Goal: Find specific page/section: Find specific page/section

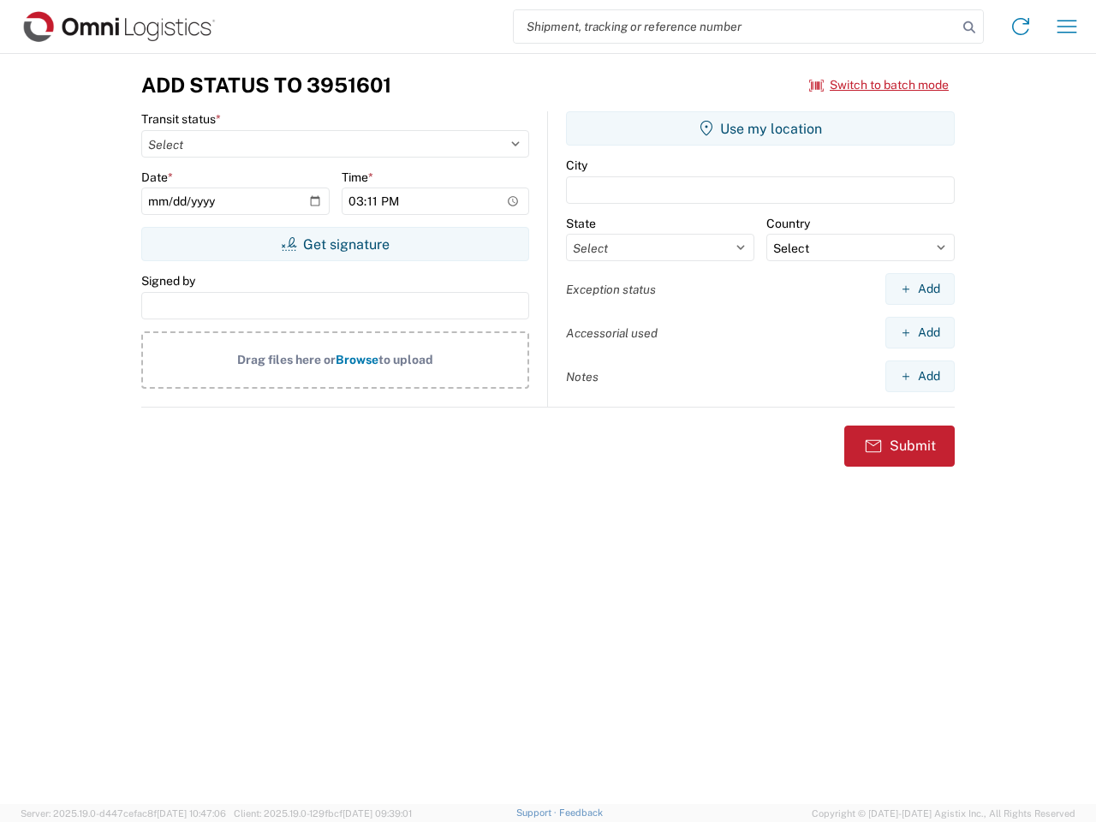
click at [735, 27] on input "search" at bounding box center [735, 26] width 443 height 33
click at [969, 27] on icon at bounding box center [969, 27] width 24 height 24
click at [1020, 27] on icon at bounding box center [1020, 26] width 27 height 27
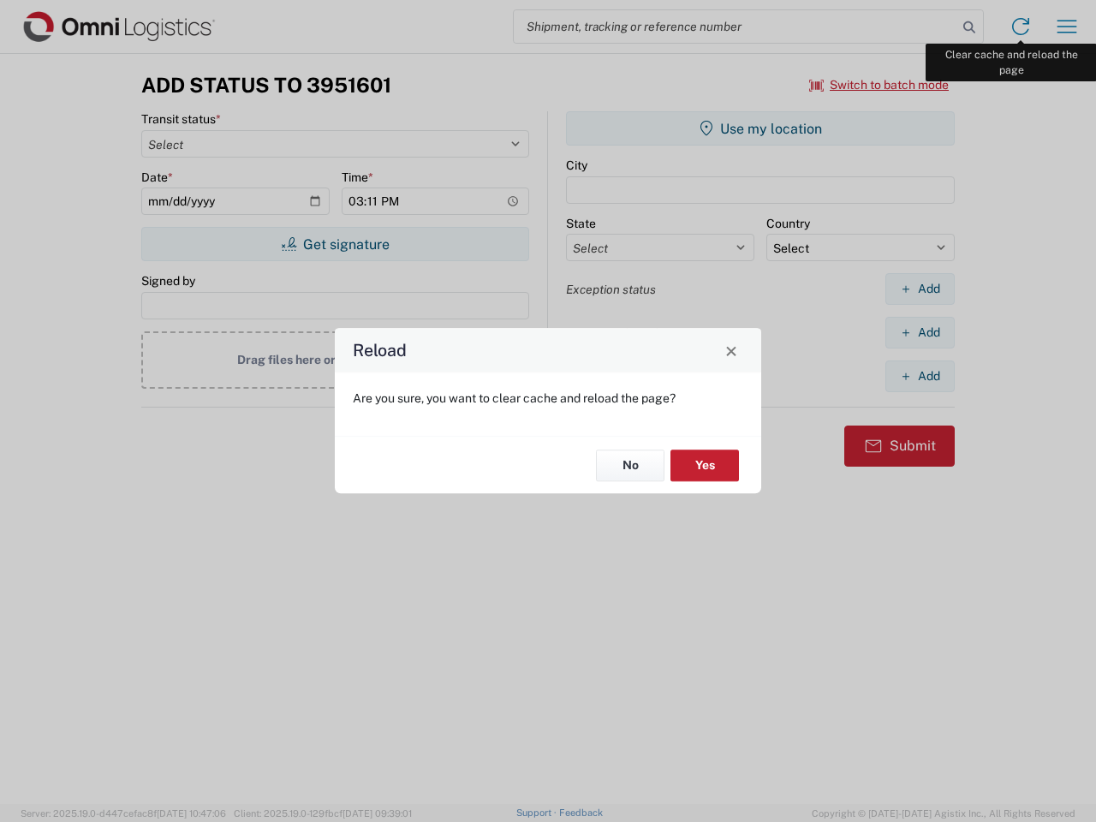
click at [1067, 27] on div "Reload Are you sure, you want to clear cache and reload the page? No Yes" at bounding box center [548, 411] width 1096 height 822
click at [879, 85] on div "Reload Are you sure, you want to clear cache and reload the page? No Yes" at bounding box center [548, 411] width 1096 height 822
click at [335, 244] on div "Reload Are you sure, you want to clear cache and reload the page? No Yes" at bounding box center [548, 411] width 1096 height 822
click at [760, 128] on div "Reload Are you sure, you want to clear cache and reload the page? No Yes" at bounding box center [548, 411] width 1096 height 822
click at [919, 288] on div "Reload Are you sure, you want to clear cache and reload the page? No Yes" at bounding box center [548, 411] width 1096 height 822
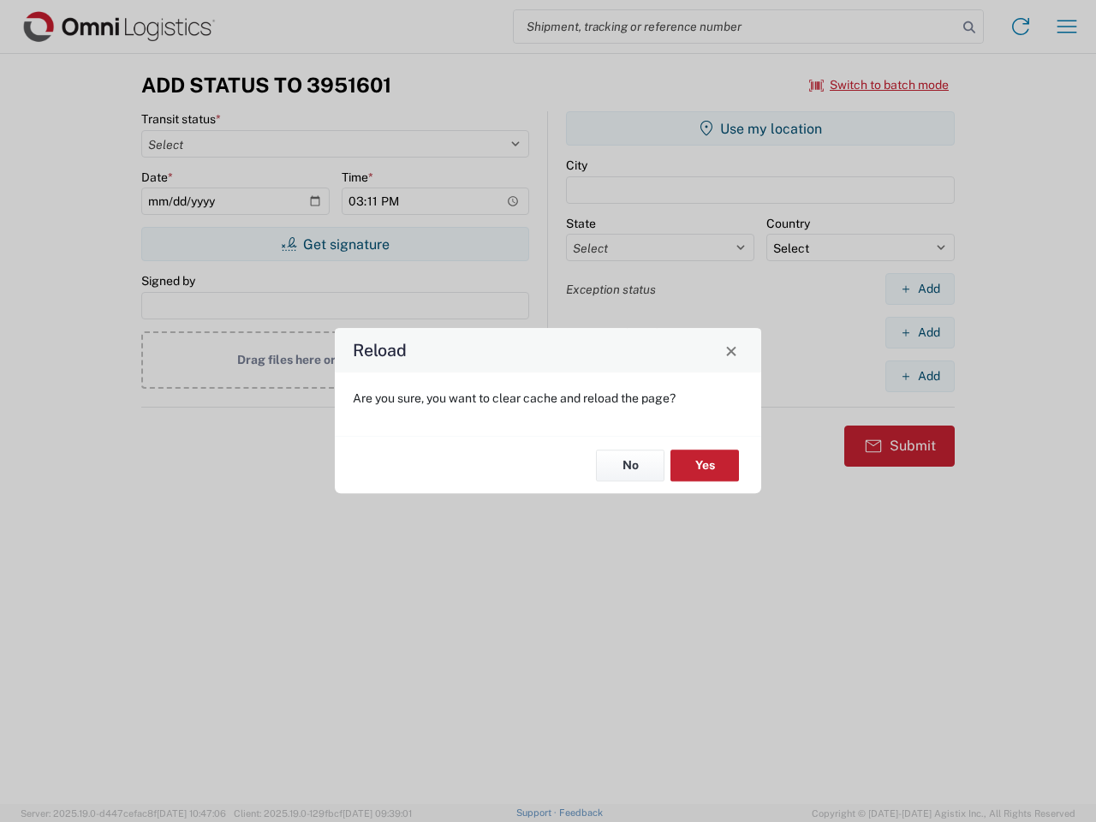
click at [919, 332] on div "Reload Are you sure, you want to clear cache and reload the page? No Yes" at bounding box center [548, 411] width 1096 height 822
click at [919, 376] on div "Reload Are you sure, you want to clear cache and reload the page? No Yes" at bounding box center [548, 411] width 1096 height 822
